Goal: Task Accomplishment & Management: Manage account settings

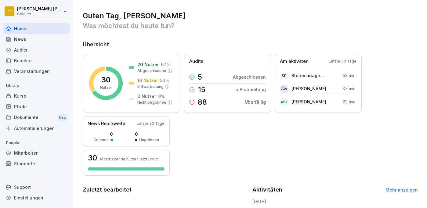
click at [21, 59] on div "Berichte" at bounding box center [36, 60] width 67 height 11
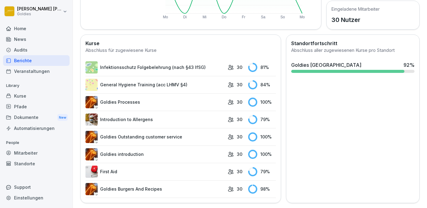
scroll to position [142, 0]
click at [20, 27] on div "Home" at bounding box center [36, 28] width 67 height 11
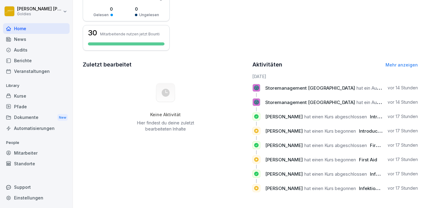
scroll to position [125, 0]
click at [15, 48] on div "Audits" at bounding box center [36, 50] width 67 height 11
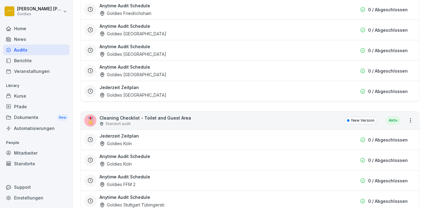
scroll to position [1689, 0]
click at [412, 118] on html "[PERSON_NAME] Goldies Home News Audits Berichte Veranstaltungen Library Kurse P…" at bounding box center [213, 104] width 427 height 208
click at [0, 0] on link "Alle Berichte ansehen" at bounding box center [0, 0] width 0 height 0
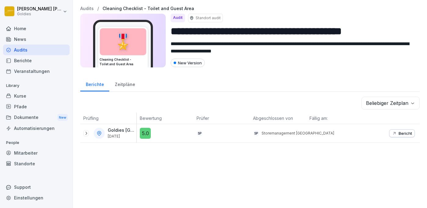
click at [86, 133] on icon at bounding box center [87, 133] width 2 height 3
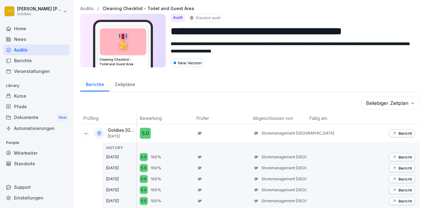
click at [18, 28] on div "Home" at bounding box center [36, 28] width 67 height 11
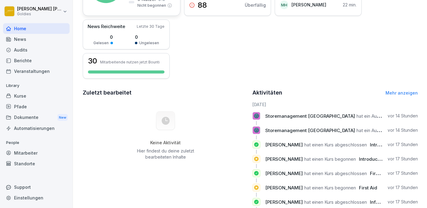
scroll to position [99, 0]
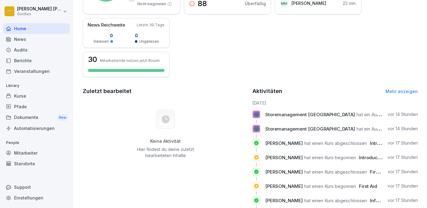
click at [401, 92] on link "Mehr anzeigen" at bounding box center [402, 91] width 32 height 5
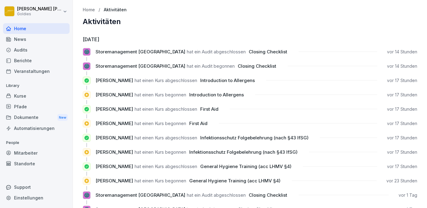
click at [16, 28] on div "Home" at bounding box center [36, 28] width 67 height 11
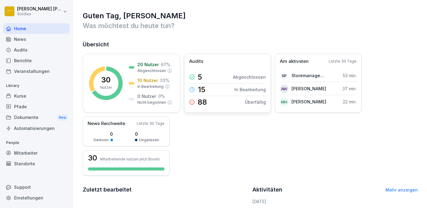
click at [202, 88] on p "15" at bounding box center [202, 89] width 8 height 7
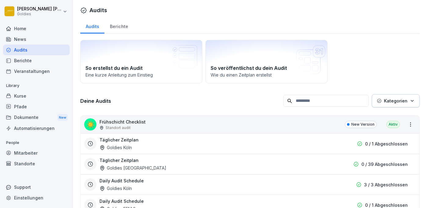
click at [118, 27] on div "Berichte" at bounding box center [118, 26] width 29 height 16
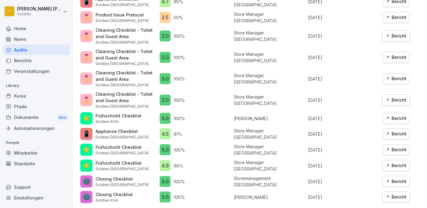
scroll to position [450, 0]
click at [394, 201] on button "Bericht" at bounding box center [397, 197] width 28 height 11
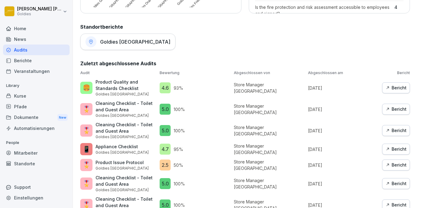
scroll to position [291, 0]
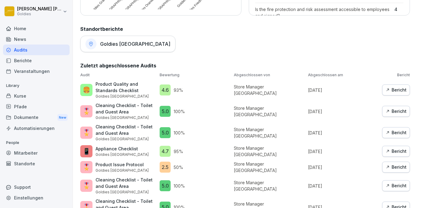
click at [23, 61] on div "Berichte" at bounding box center [36, 60] width 67 height 11
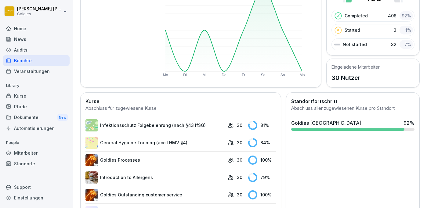
scroll to position [97, 0]
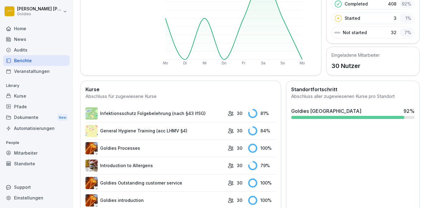
click at [158, 114] on link "Infektionsschutz Folgebelehrung (nach §43 IfSG)" at bounding box center [155, 114] width 139 height 12
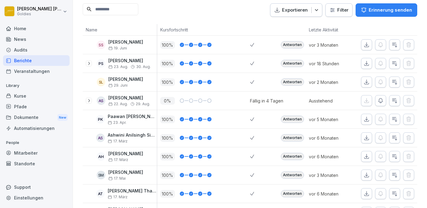
scroll to position [82, 0]
click at [395, 98] on icon "button" at bounding box center [395, 100] width 6 height 6
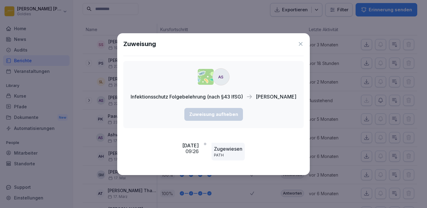
click at [300, 44] on icon at bounding box center [301, 44] width 6 height 6
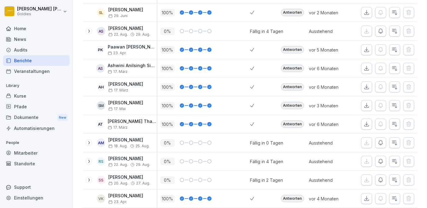
scroll to position [154, 0]
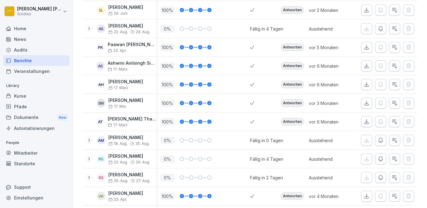
click at [381, 137] on button "button" at bounding box center [380, 140] width 11 height 11
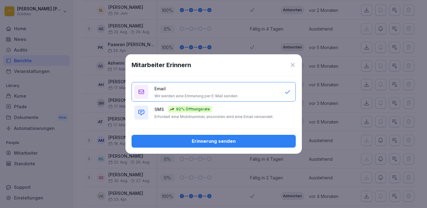
click at [221, 145] on div "Erinnerung senden" at bounding box center [214, 141] width 155 height 7
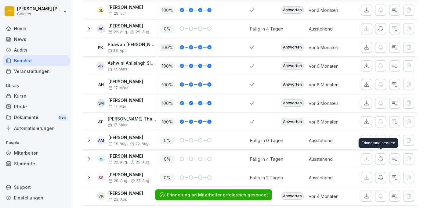
click at [381, 159] on icon "button" at bounding box center [381, 159] width 6 height 6
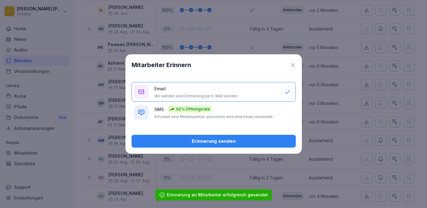
click at [228, 145] on div "Erinnerung senden" at bounding box center [214, 141] width 155 height 7
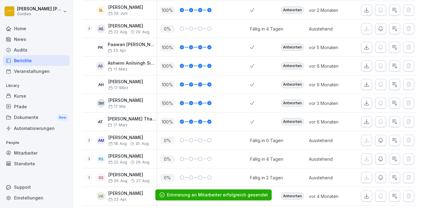
click at [382, 178] on icon "button" at bounding box center [381, 178] width 6 height 6
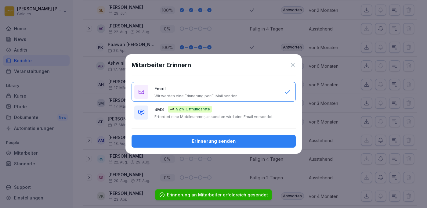
click at [185, 145] on div "Erinnerung senden" at bounding box center [214, 141] width 155 height 7
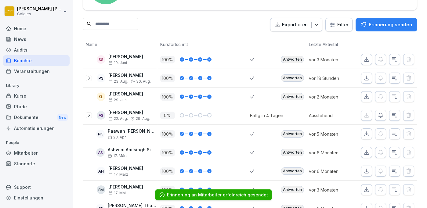
scroll to position [67, 0]
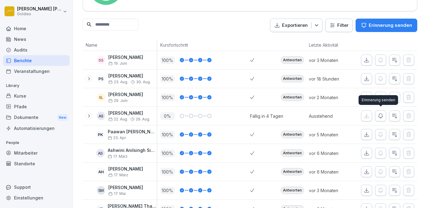
click at [382, 113] on icon "button" at bounding box center [381, 116] width 6 height 6
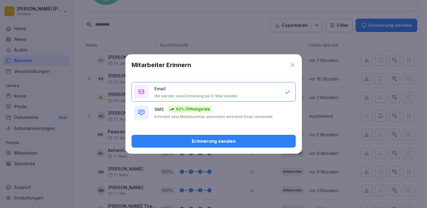
click at [239, 143] on div "Erinnerung senden" at bounding box center [214, 141] width 155 height 7
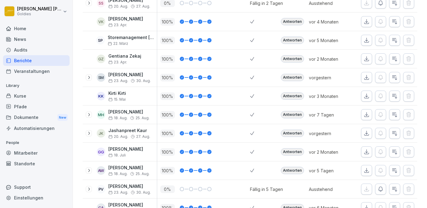
scroll to position [329, 0]
click at [382, 188] on icon "button" at bounding box center [381, 189] width 6 height 6
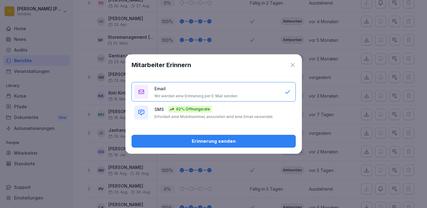
click at [204, 144] on div "Erinnerung senden" at bounding box center [214, 141] width 155 height 7
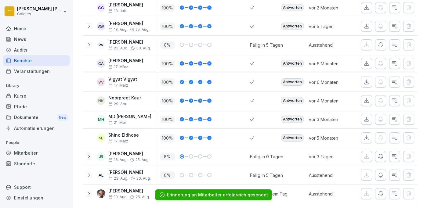
scroll to position [473, 0]
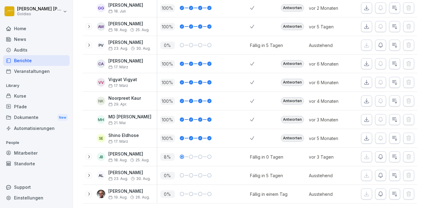
click at [381, 174] on icon "button" at bounding box center [381, 176] width 6 height 6
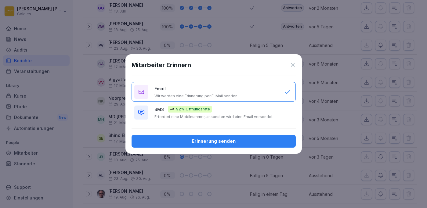
click at [210, 145] on div "Erinnerung senden" at bounding box center [214, 141] width 155 height 7
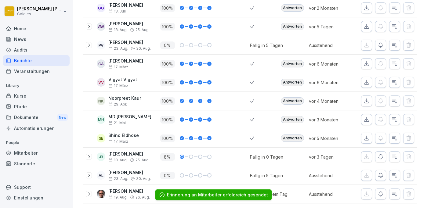
click at [380, 193] on icon "button" at bounding box center [381, 194] width 6 height 6
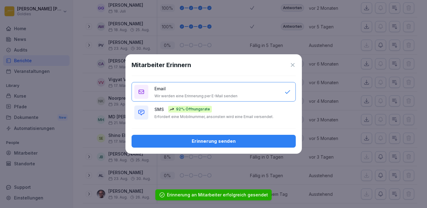
click at [204, 145] on div "Erinnerung senden" at bounding box center [214, 141] width 155 height 7
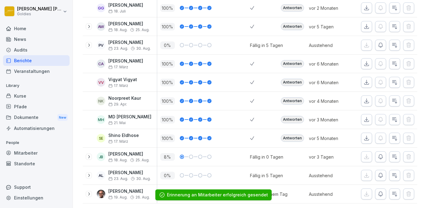
scroll to position [462, 0]
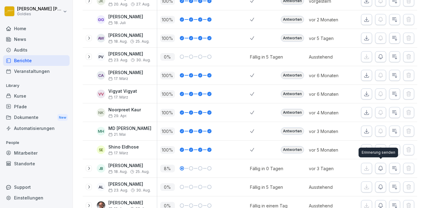
click at [383, 167] on icon "button" at bounding box center [381, 169] width 6 height 6
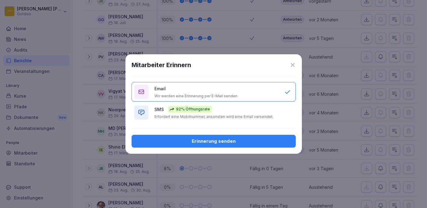
click at [210, 145] on div "Erinnerung senden" at bounding box center [214, 141] width 155 height 7
